Goal: Task Accomplishment & Management: Complete application form

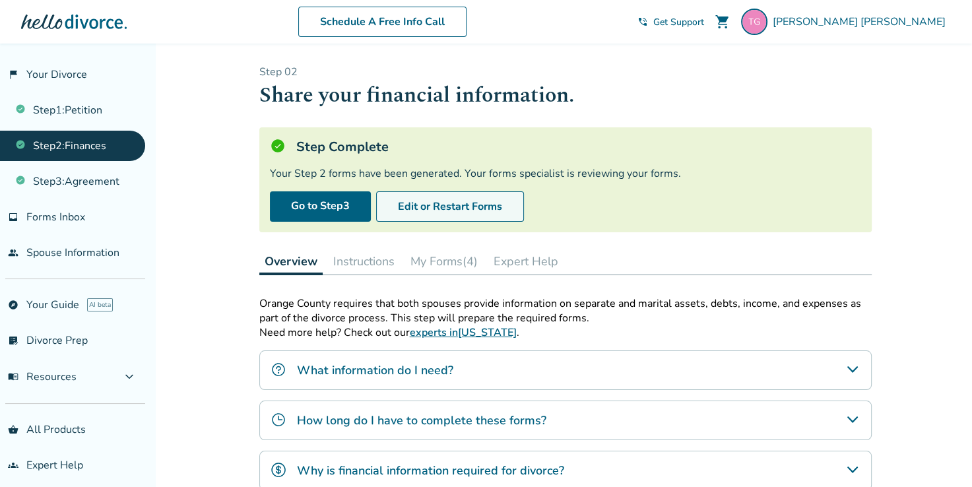
click at [461, 213] on button "Edit or Restart Forms" at bounding box center [450, 206] width 148 height 30
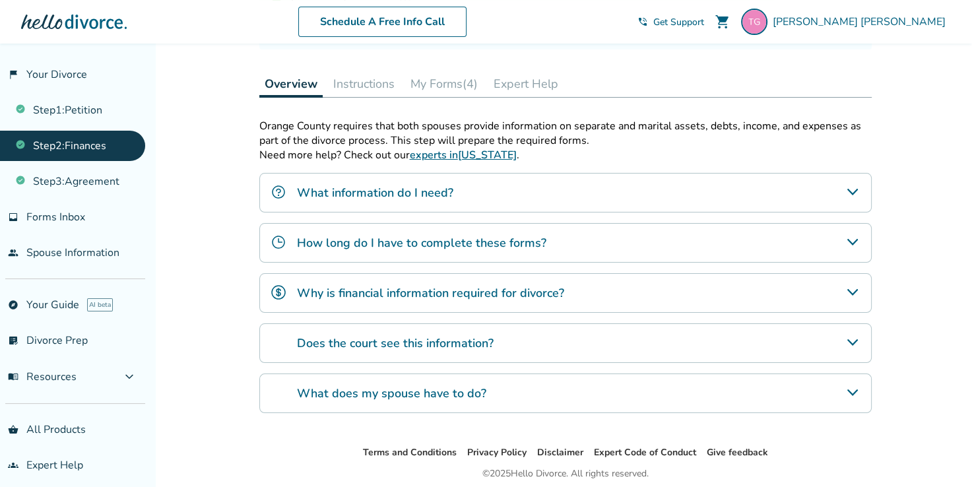
scroll to position [366, 0]
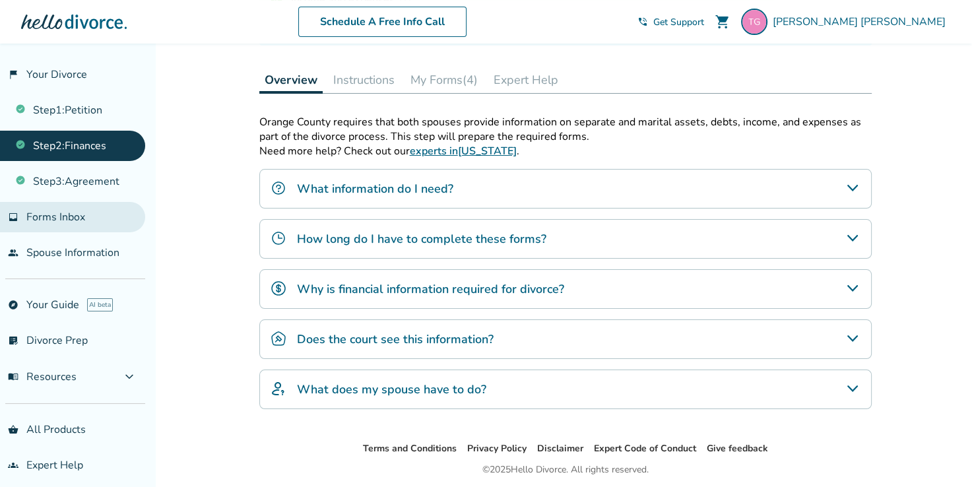
click at [58, 210] on span "Forms Inbox" at bounding box center [55, 217] width 59 height 15
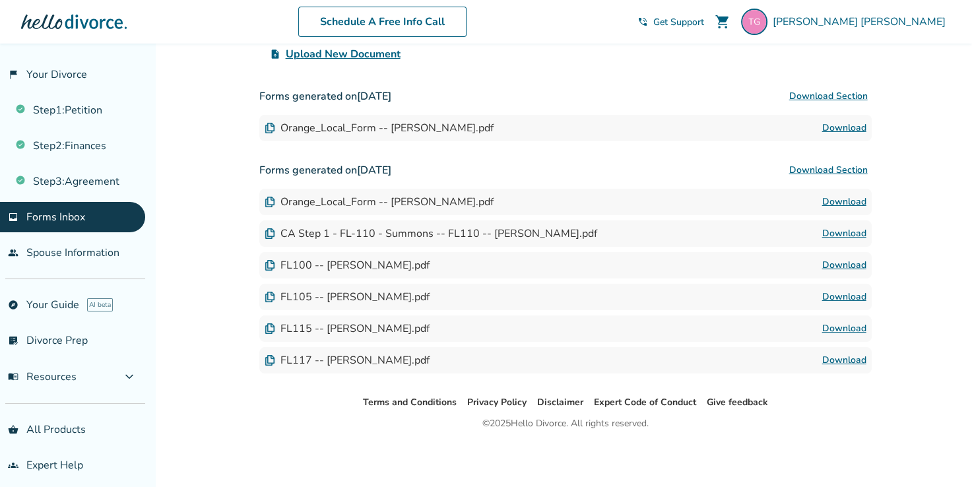
scroll to position [183, 0]
click at [84, 186] on link "Step 3 : Agreement" at bounding box center [72, 181] width 145 height 30
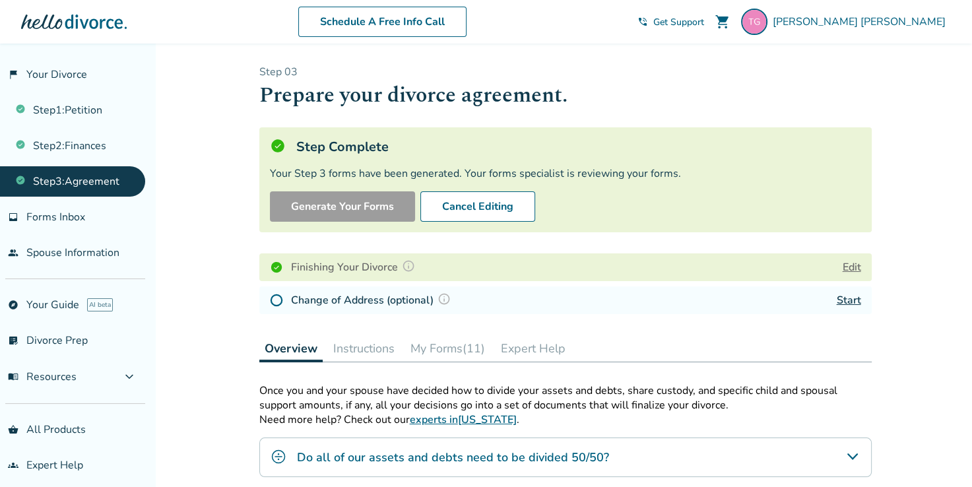
click at [84, 186] on link "Step 3 : Agreement" at bounding box center [72, 181] width 145 height 30
click at [850, 300] on link "Start" at bounding box center [849, 300] width 24 height 15
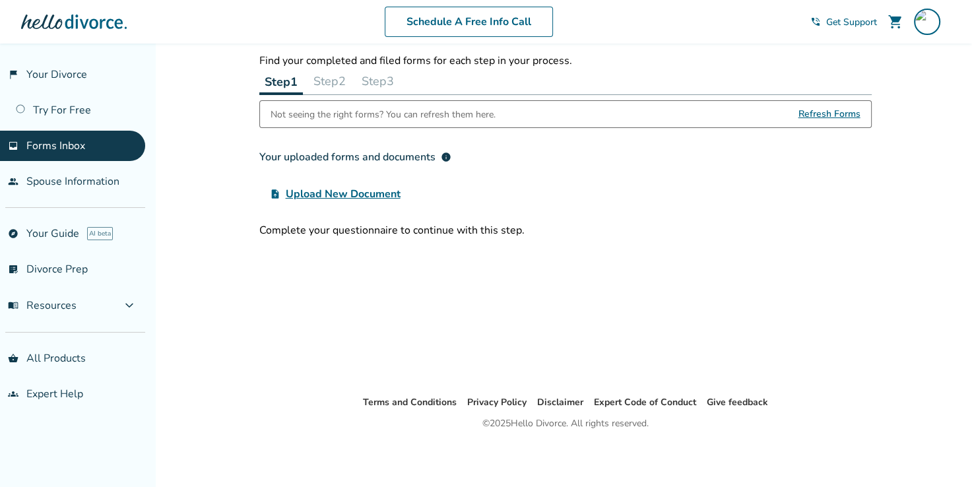
scroll to position [44, 0]
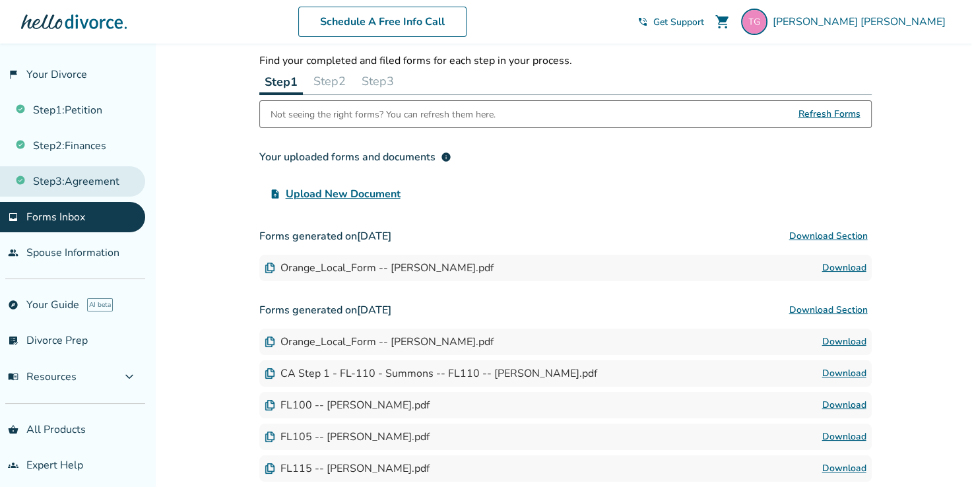
click at [105, 174] on link "Step 3 : Agreement" at bounding box center [72, 181] width 145 height 30
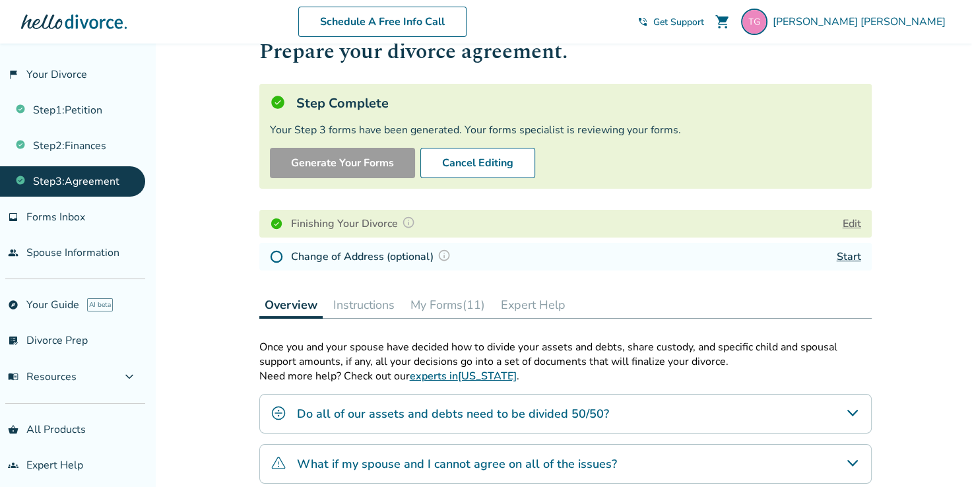
drag, startPoint x: 354, startPoint y: 162, endPoint x: 287, endPoint y: 202, distance: 78.5
click at [287, 202] on div "Step 0 3 Prepare your divorce agreement. Step Complete Your Step 3 forms have b…" at bounding box center [565, 148] width 613 height 255
click at [304, 221] on h4 "Finishing Your Divorce" at bounding box center [355, 223] width 128 height 17
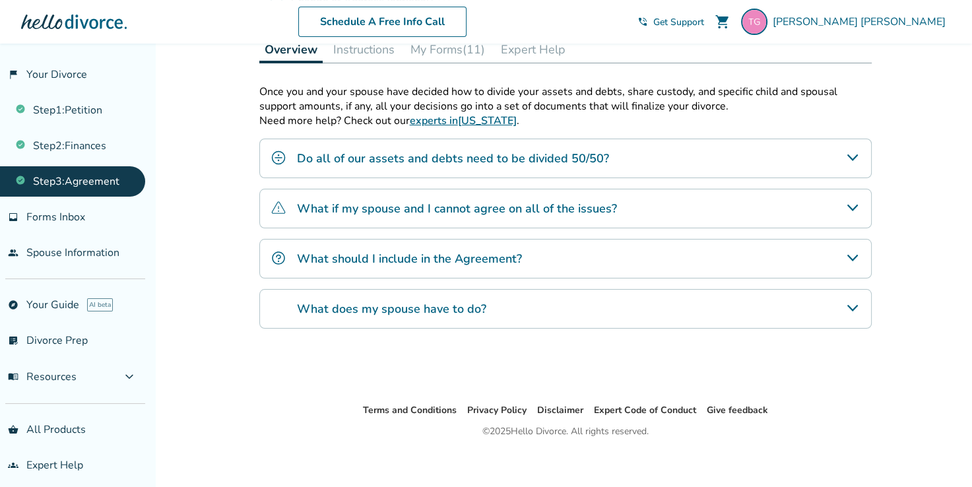
scroll to position [305, 0]
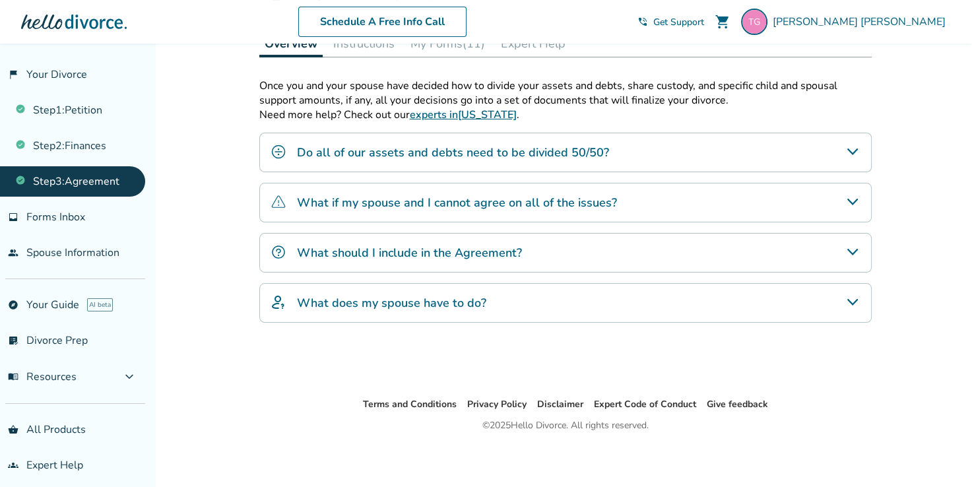
click at [522, 198] on h4 "What if my spouse and I cannot agree on all of the issues?" at bounding box center [457, 202] width 320 height 17
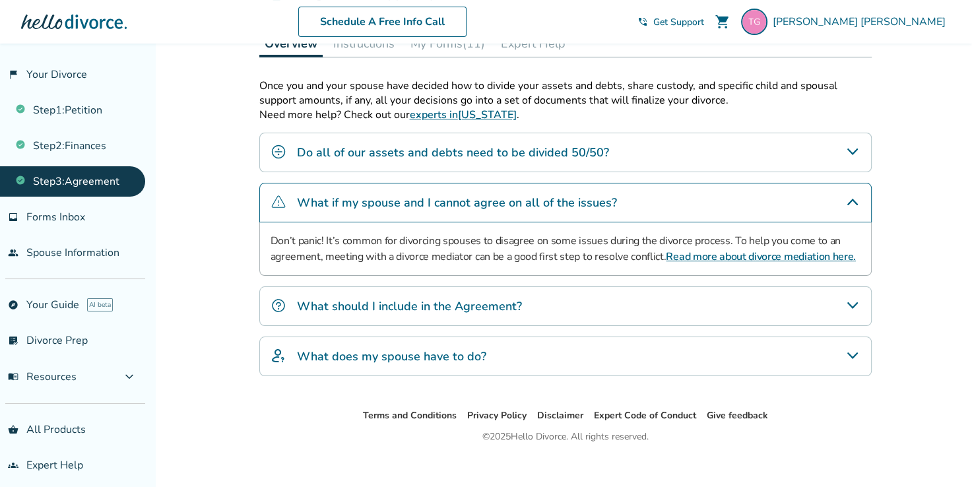
click at [536, 137] on div "Do all of our assets and debts need to be divided 50/50?" at bounding box center [565, 153] width 613 height 40
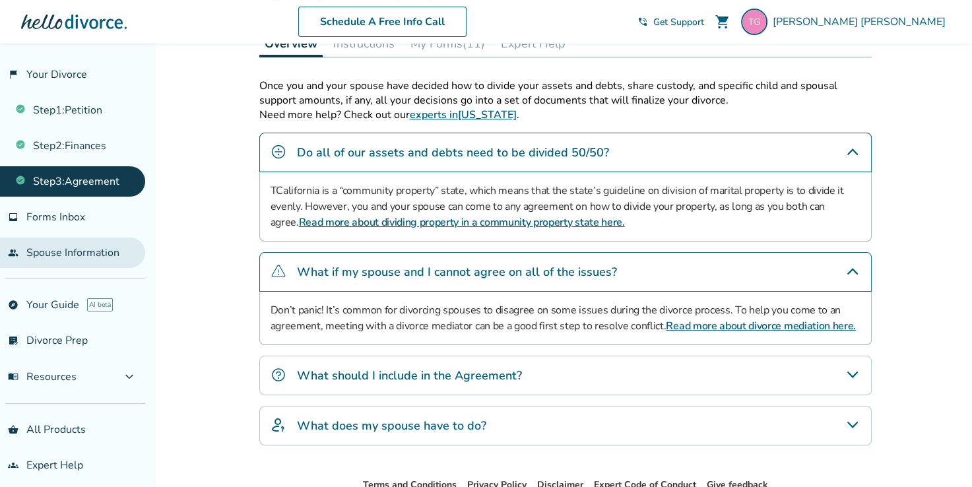
click at [75, 246] on link "people Spouse Information" at bounding box center [72, 253] width 145 height 30
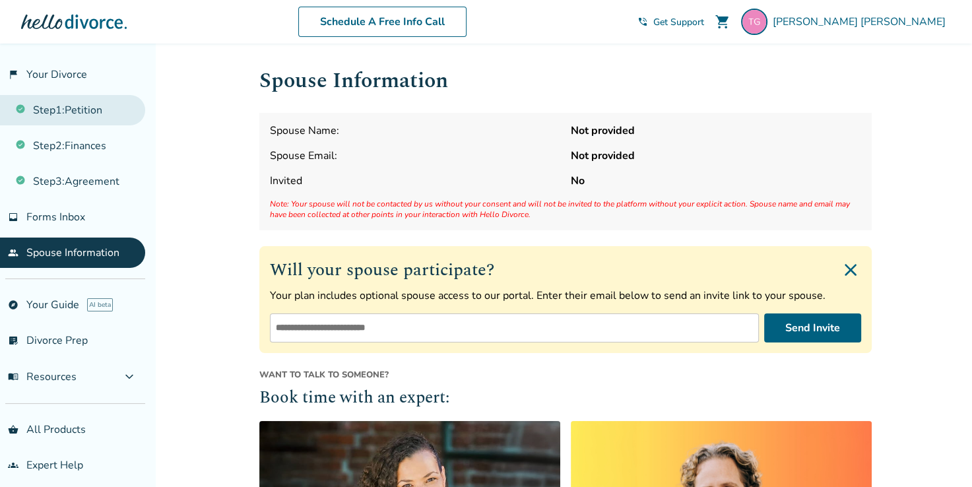
click at [83, 108] on link "Step 1 : Petition" at bounding box center [72, 110] width 145 height 30
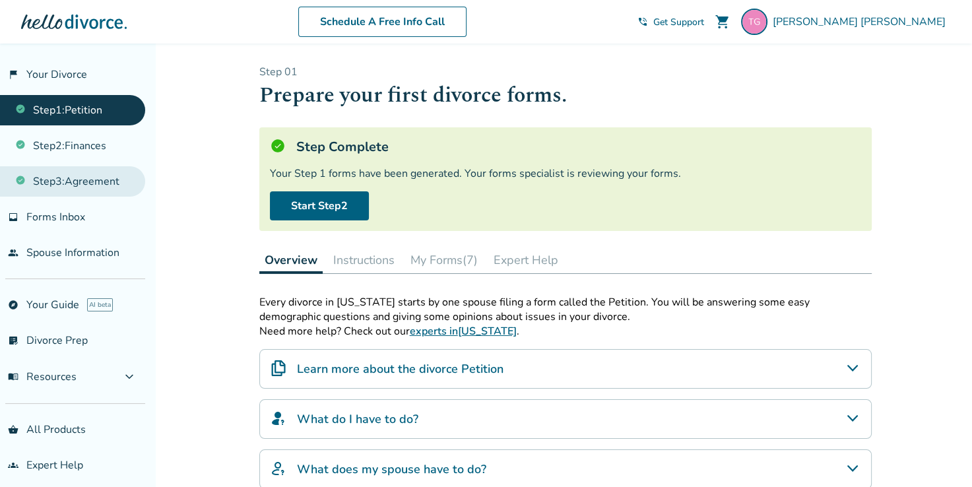
click at [98, 186] on link "Step 3 : Agreement" at bounding box center [72, 181] width 145 height 30
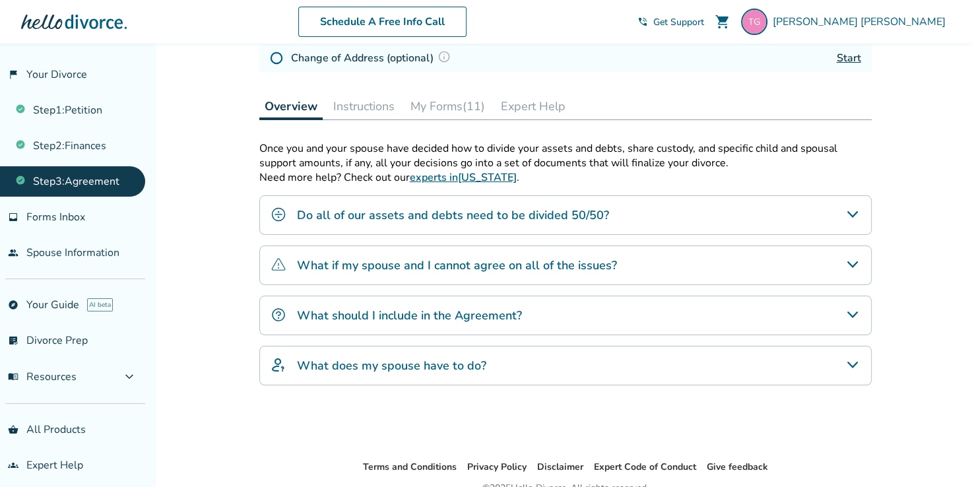
scroll to position [26, 0]
